Goal: Task Accomplishment & Management: Complete application form

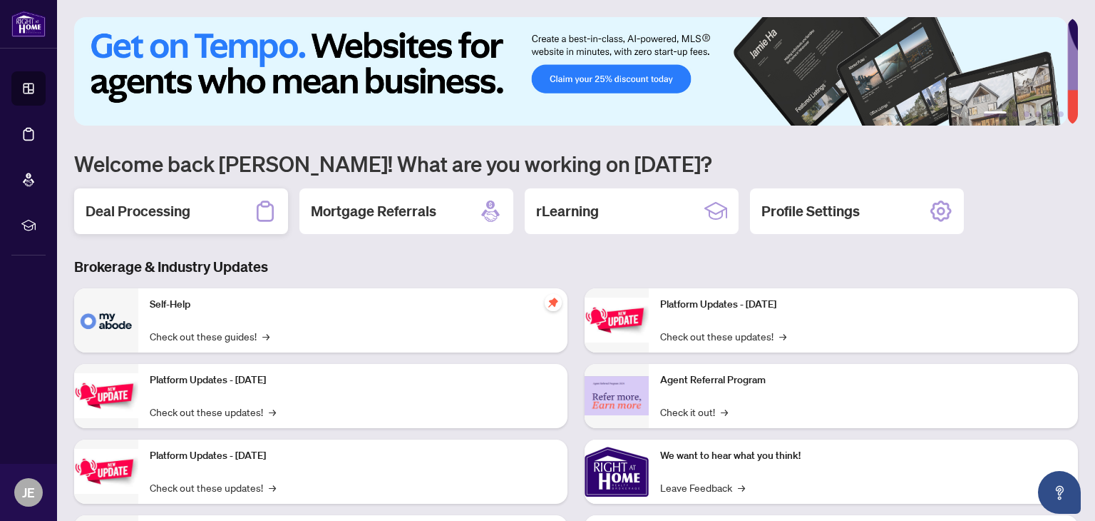
click at [121, 209] on h2 "Deal Processing" at bounding box center [138, 211] width 105 height 20
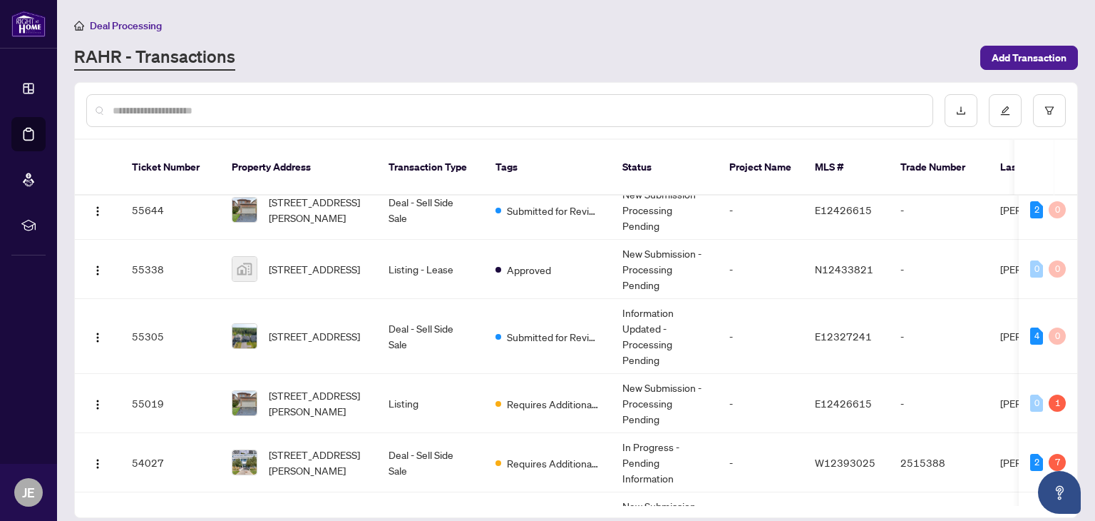
scroll to position [193, 0]
click at [432, 327] on td "Deal - Sell Side Sale" at bounding box center [430, 335] width 107 height 75
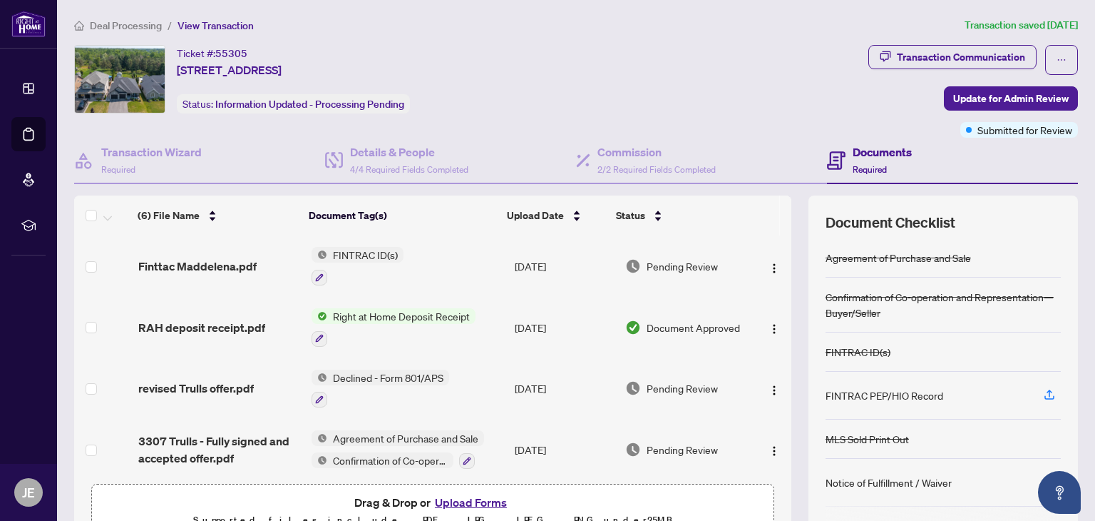
click at [459, 501] on button "Upload Forms" at bounding box center [471, 502] width 81 height 19
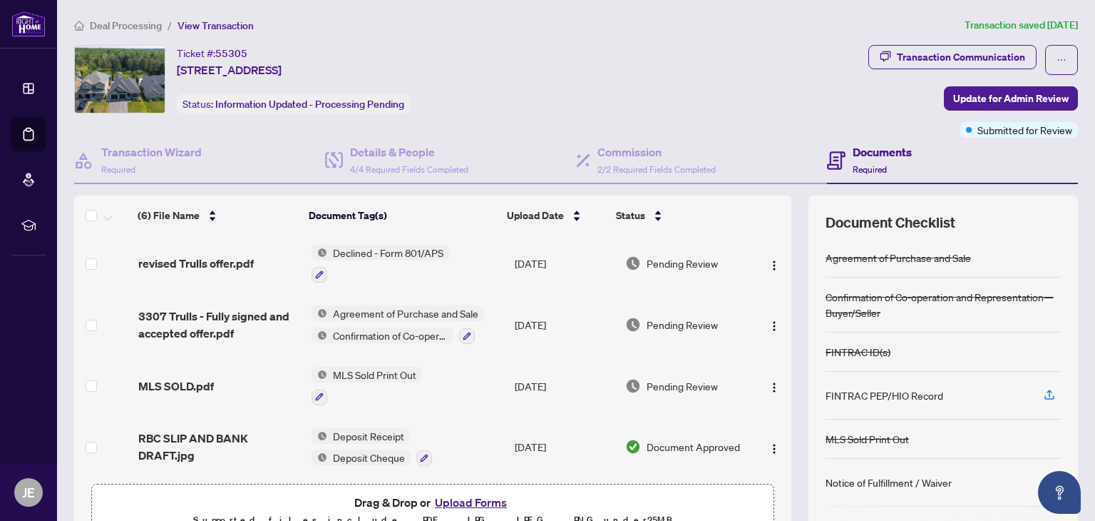
scroll to position [127, 0]
click at [491, 497] on button "Upload Forms" at bounding box center [471, 502] width 81 height 19
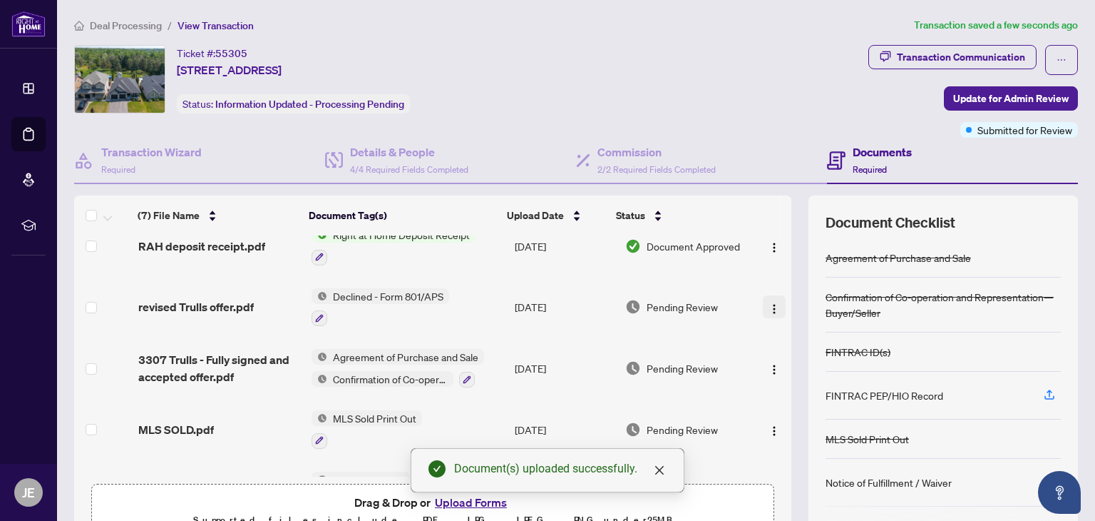
drag, startPoint x: 774, startPoint y: 321, endPoint x: 769, endPoint y: 301, distance: 20.4
click at [769, 301] on td at bounding box center [773, 307] width 38 height 61
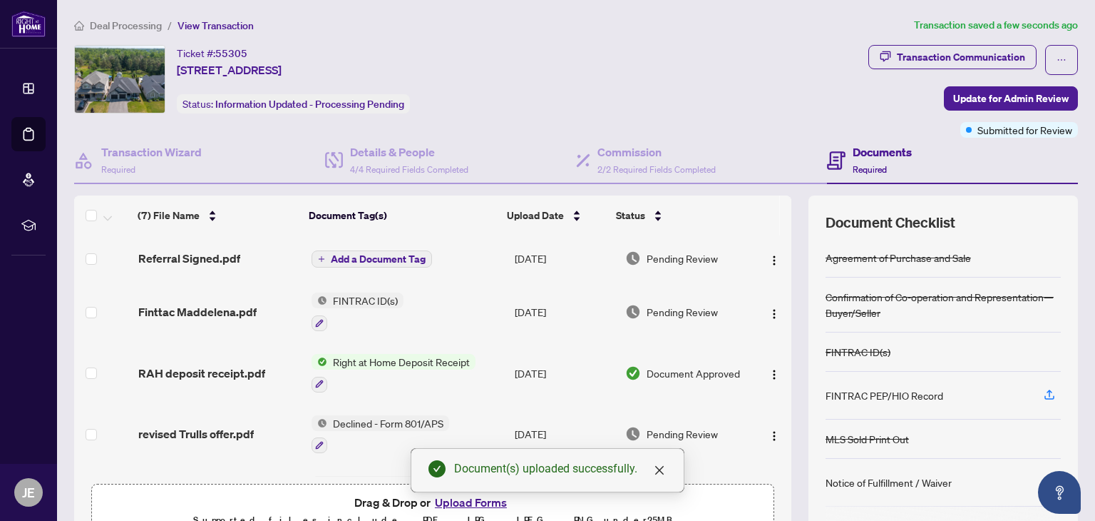
click at [408, 257] on span "Add a Document Tag" at bounding box center [378, 259] width 95 height 10
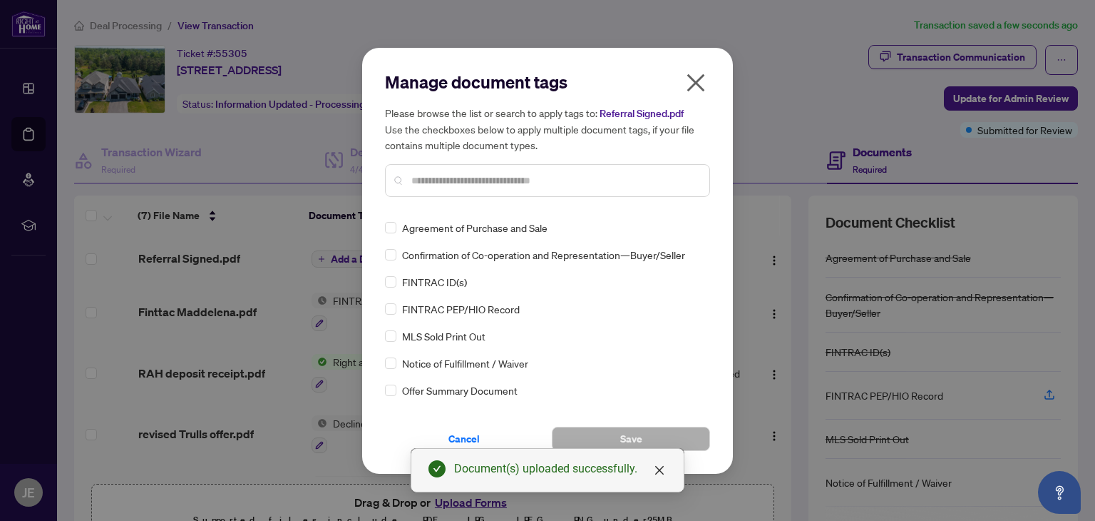
click at [421, 191] on div at bounding box center [547, 180] width 325 height 33
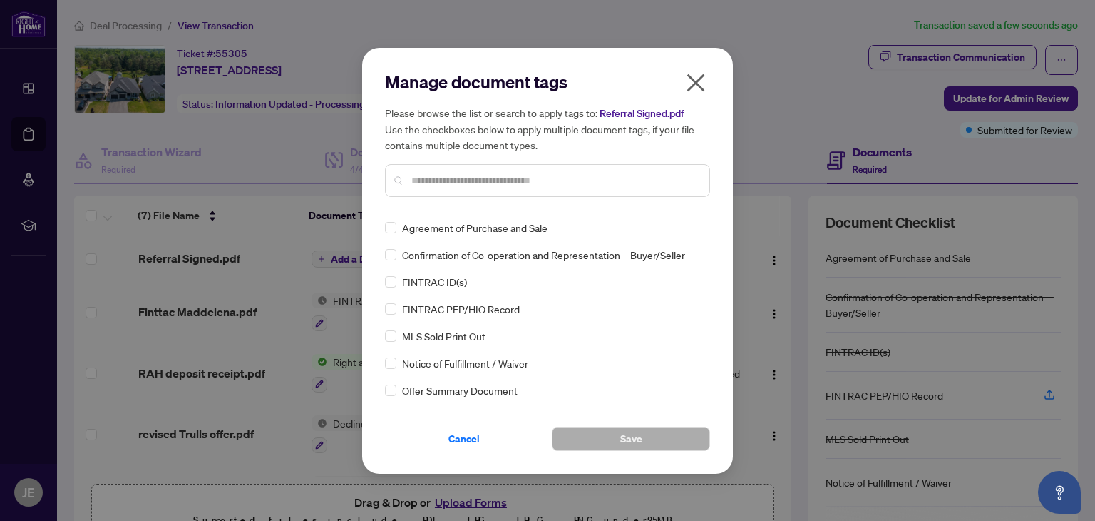
click at [421, 184] on input "text" at bounding box center [554, 181] width 287 height 16
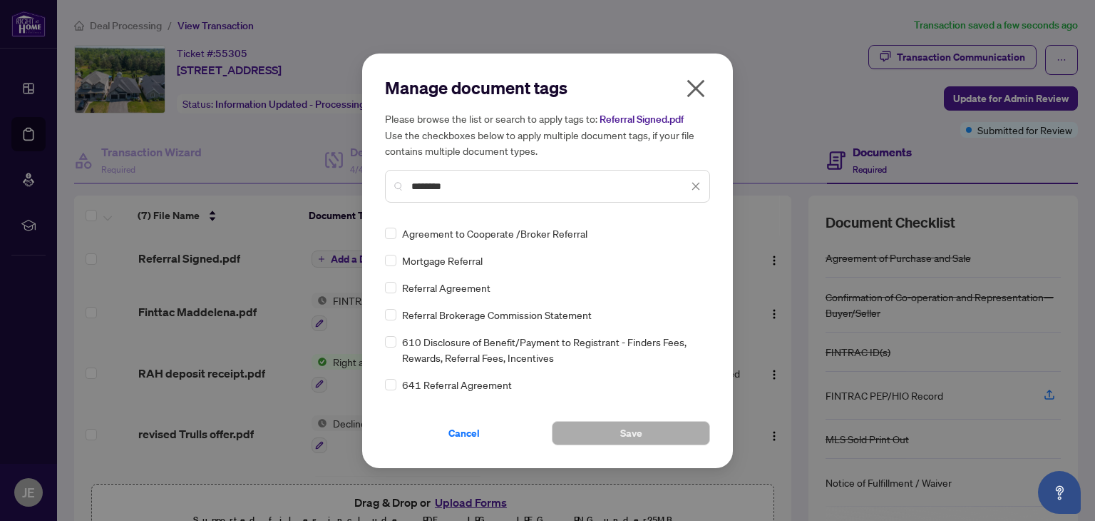
type input "********"
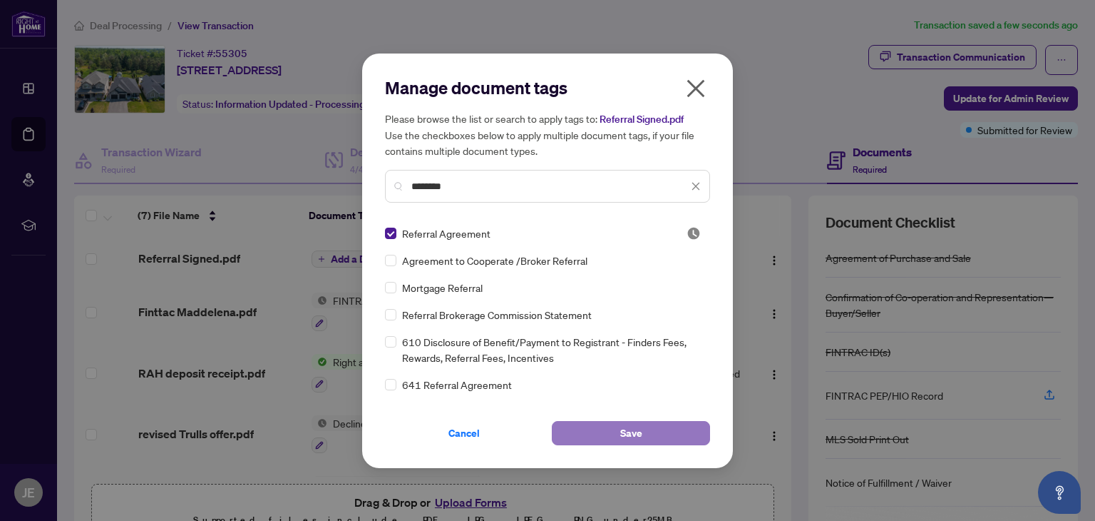
click at [640, 437] on span "Save" at bounding box center [631, 432] width 22 height 23
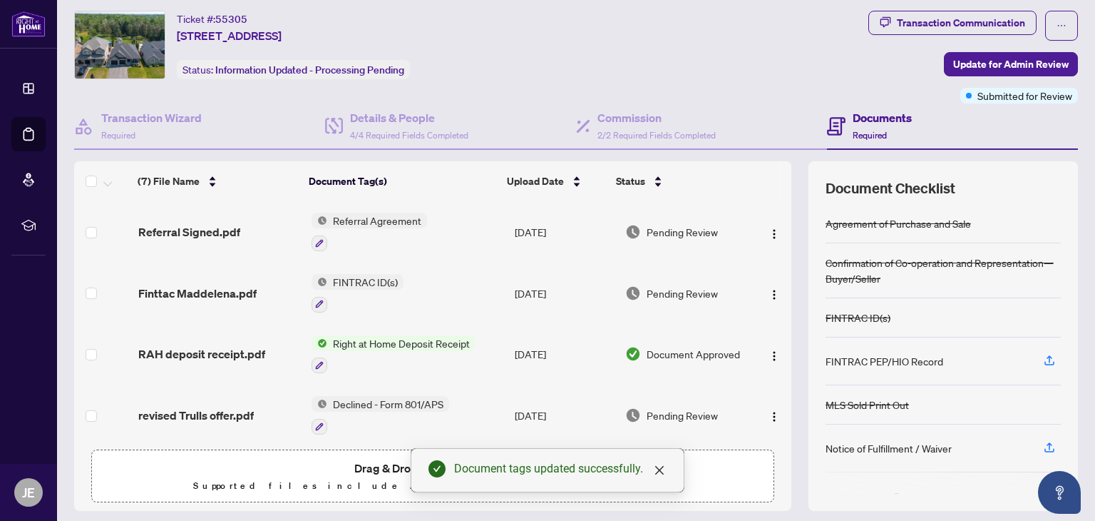
scroll to position [76, 0]
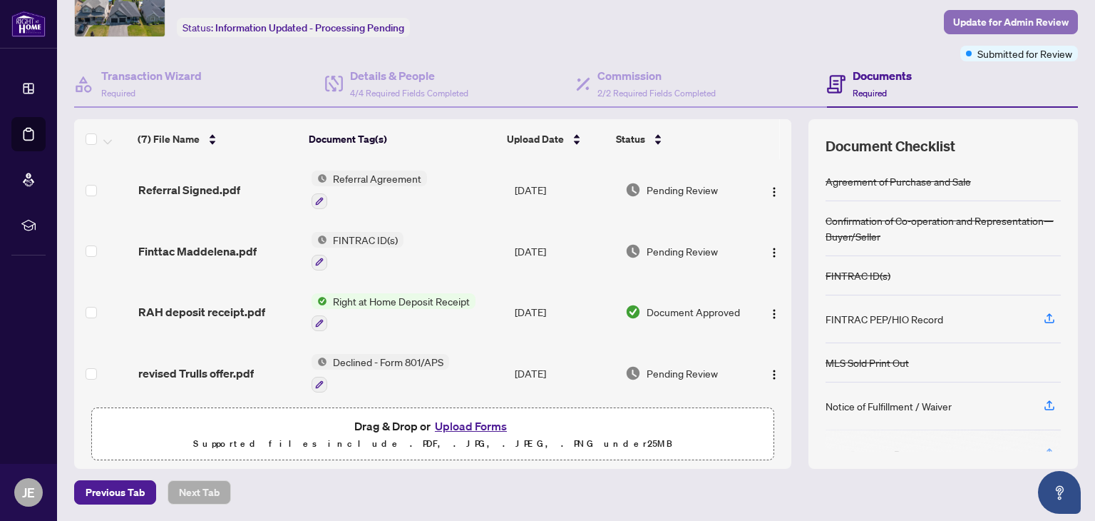
click at [976, 21] on span "Update for Admin Review" at bounding box center [1011, 22] width 116 height 23
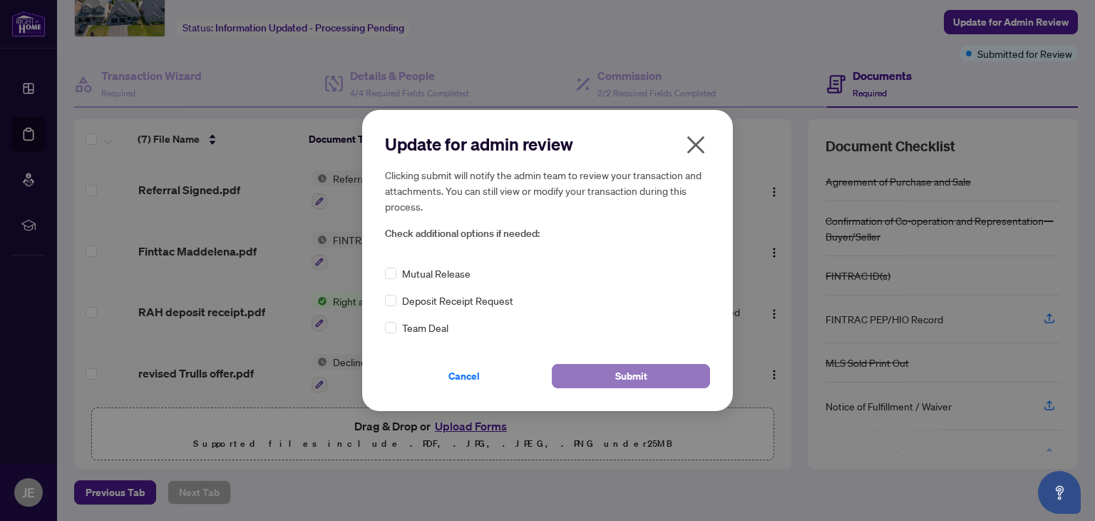
click at [667, 366] on button "Submit" at bounding box center [631, 376] width 158 height 24
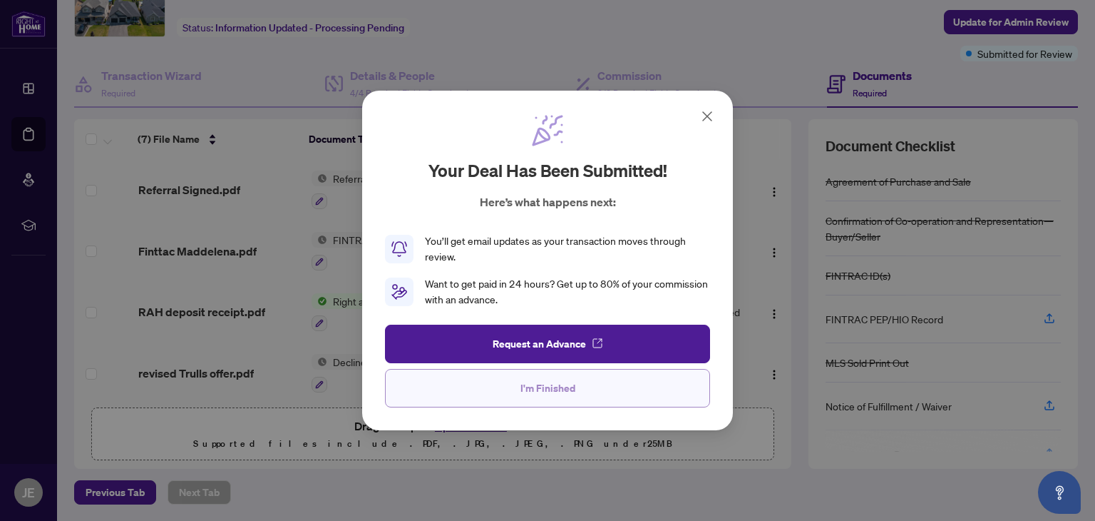
click at [657, 378] on button "I'm Finished" at bounding box center [547, 388] width 325 height 39
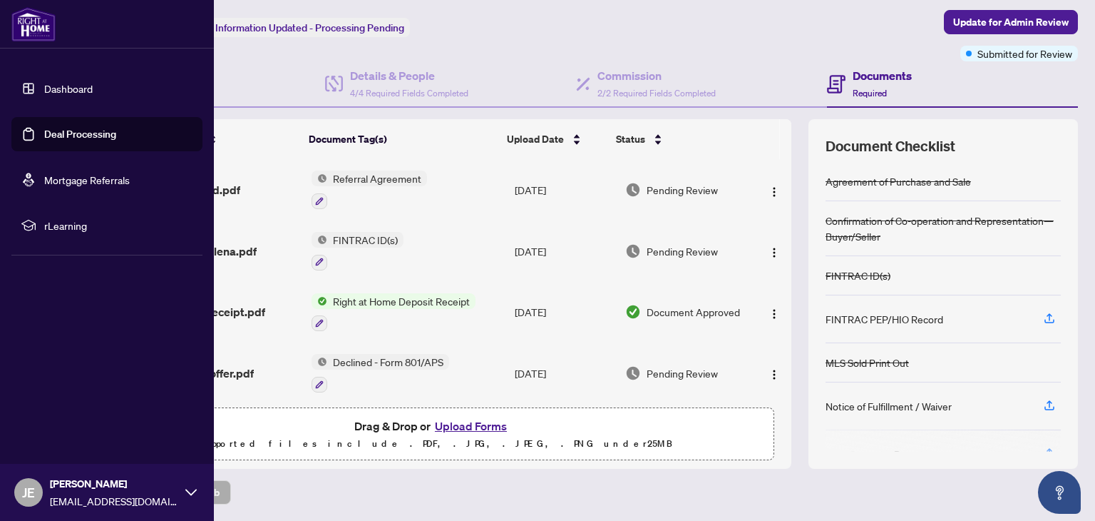
click at [52, 88] on link "Dashboard" at bounding box center [68, 88] width 48 height 13
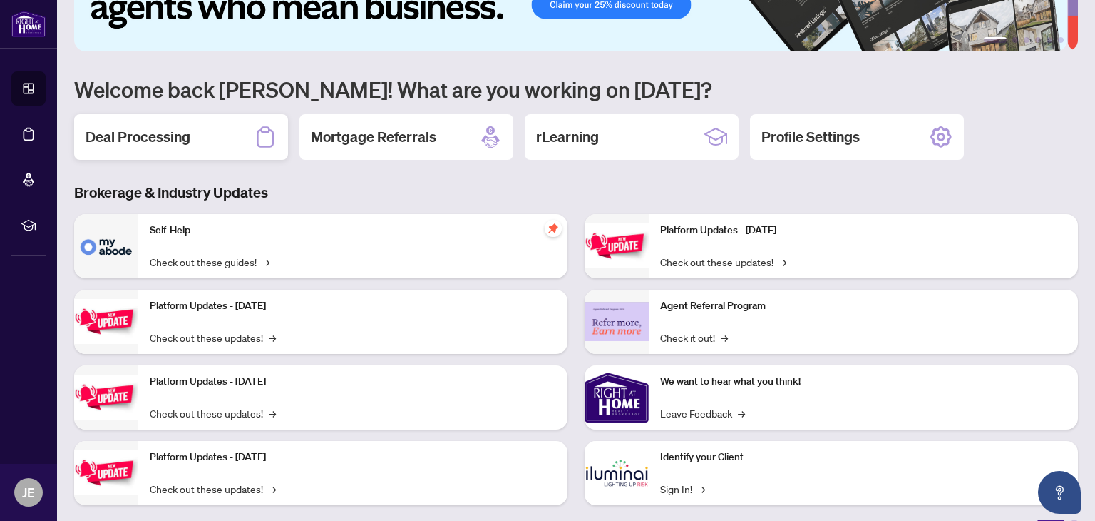
click at [173, 141] on h2 "Deal Processing" at bounding box center [138, 137] width 105 height 20
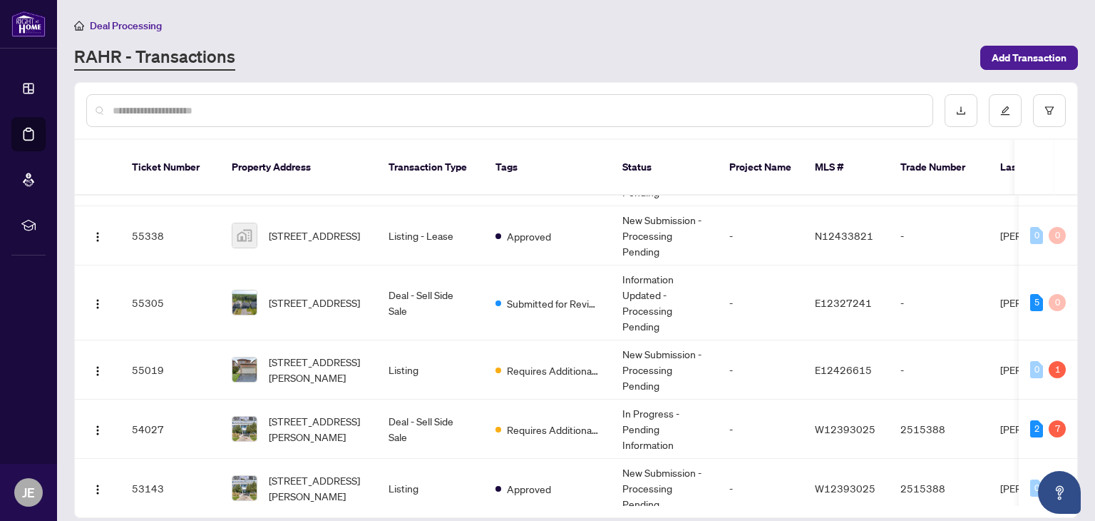
scroll to position [232, 0]
